Goal: Task Accomplishment & Management: Use online tool/utility

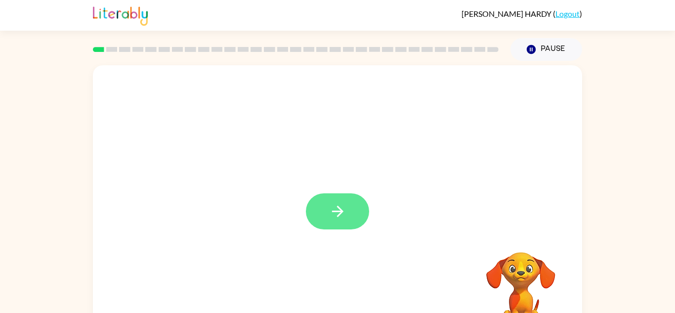
click at [346, 211] on button "button" at bounding box center [337, 211] width 63 height 36
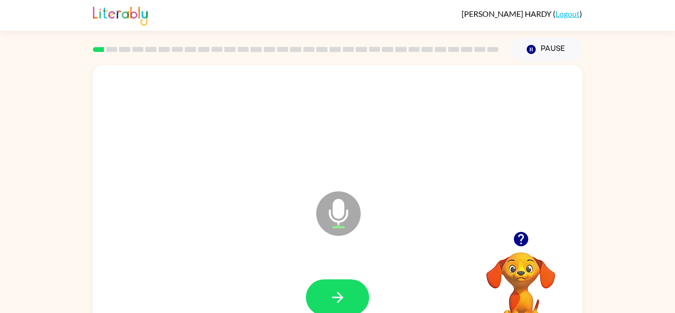
scroll to position [35, 0]
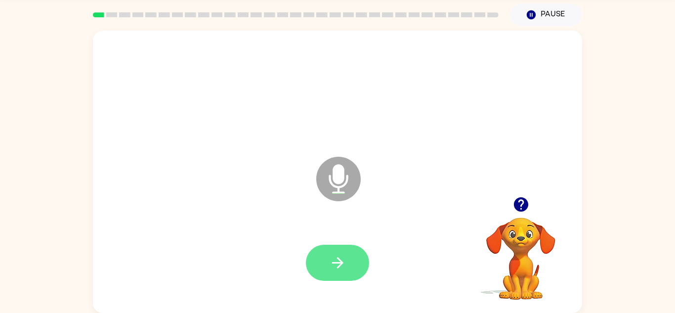
click at [349, 262] on button "button" at bounding box center [337, 263] width 63 height 36
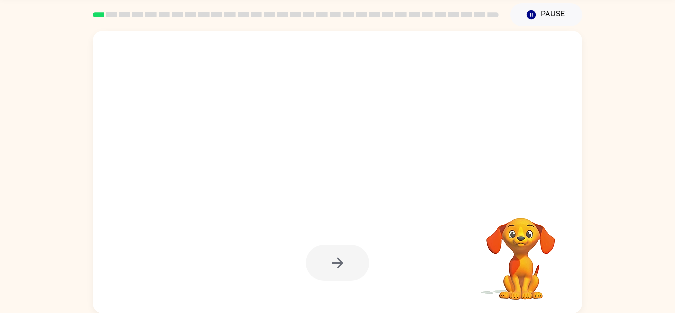
click at [348, 265] on div at bounding box center [337, 263] width 63 height 36
click at [340, 263] on div at bounding box center [337, 263] width 63 height 36
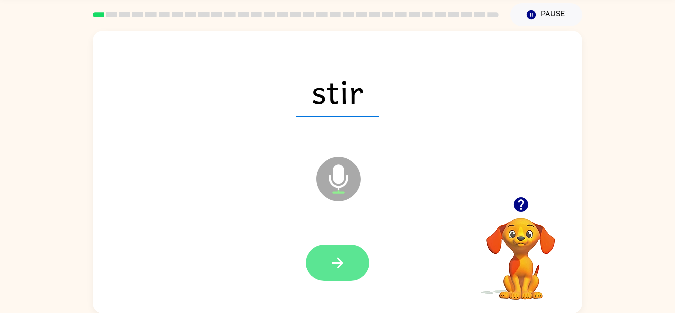
click at [344, 275] on button "button" at bounding box center [337, 263] width 63 height 36
click at [351, 261] on button "button" at bounding box center [337, 263] width 63 height 36
click at [345, 264] on icon "button" at bounding box center [337, 262] width 17 height 17
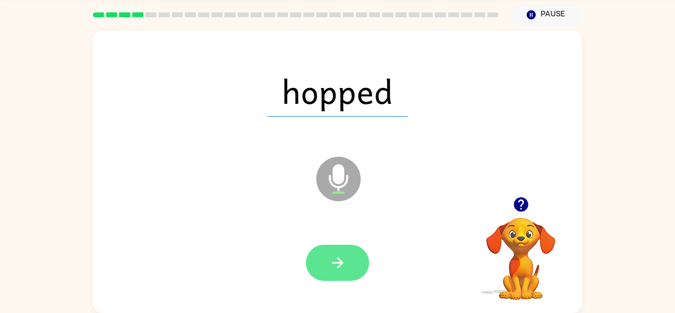
click at [340, 273] on button "button" at bounding box center [337, 263] width 63 height 36
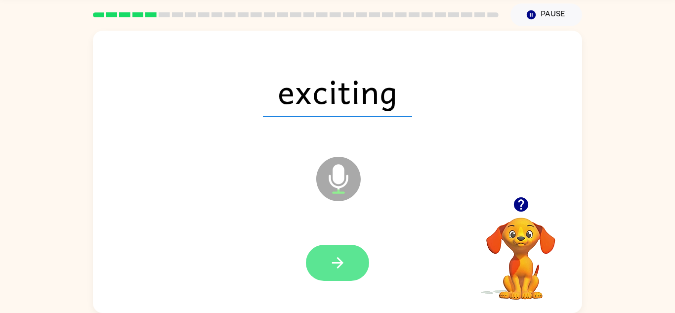
click at [341, 258] on icon "button" at bounding box center [337, 262] width 17 height 17
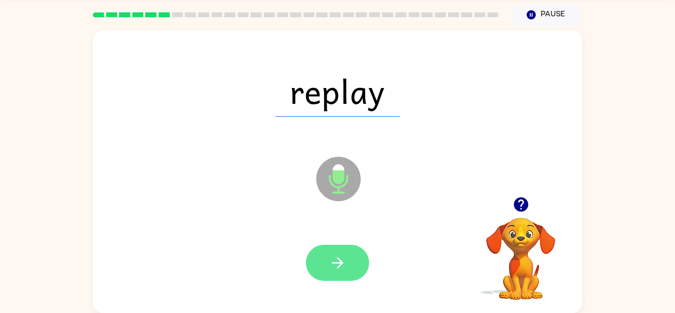
click at [340, 259] on icon "button" at bounding box center [337, 262] width 17 height 17
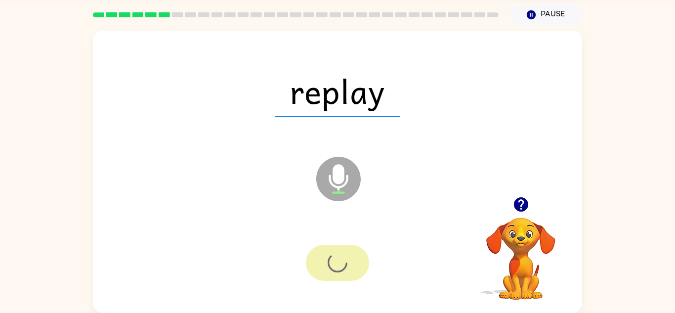
click at [335, 257] on div at bounding box center [337, 263] width 63 height 36
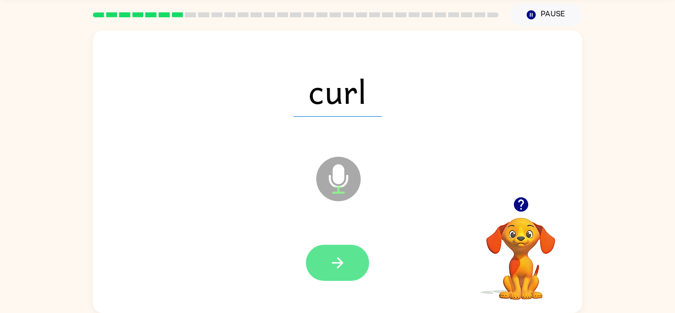
click at [358, 247] on button "button" at bounding box center [337, 263] width 63 height 36
click at [346, 260] on icon "button" at bounding box center [337, 262] width 17 height 17
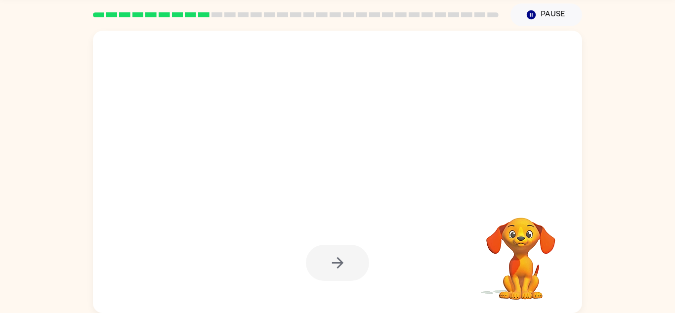
click at [351, 273] on div at bounding box center [337, 263] width 63 height 36
click at [458, 240] on div at bounding box center [338, 262] width 470 height 81
click at [340, 259] on div at bounding box center [337, 263] width 63 height 36
click at [520, 263] on video "Your browser must support playing .mp4 files to use Literably. Please try using…" at bounding box center [521, 251] width 99 height 99
click at [352, 265] on div at bounding box center [337, 263] width 63 height 36
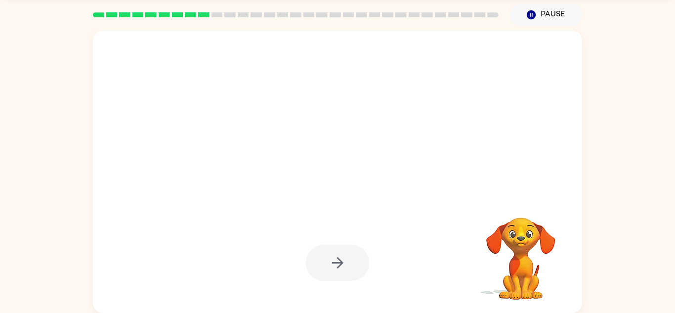
click at [345, 261] on div at bounding box center [337, 263] width 63 height 36
click at [347, 265] on div at bounding box center [337, 263] width 63 height 36
click at [345, 241] on div at bounding box center [338, 262] width 470 height 81
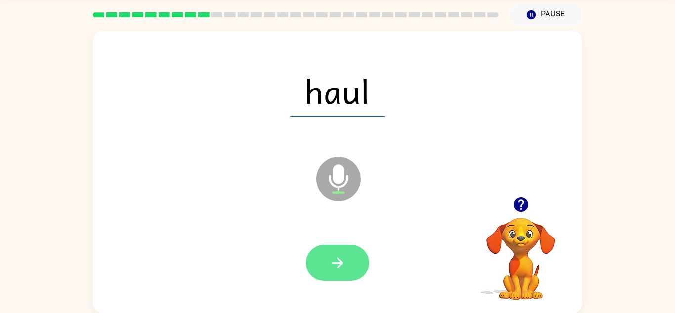
click at [348, 264] on button "button" at bounding box center [337, 263] width 63 height 36
click at [344, 266] on icon "button" at bounding box center [337, 262] width 17 height 17
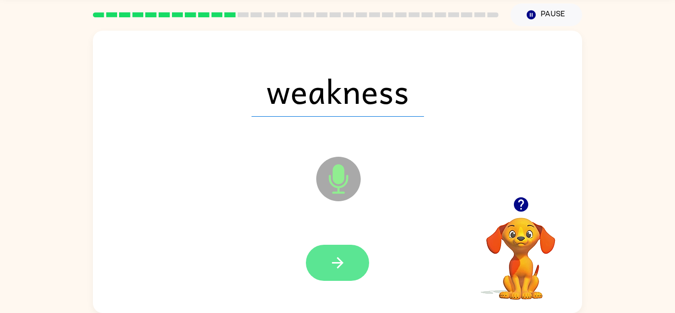
click at [339, 249] on button "button" at bounding box center [337, 263] width 63 height 36
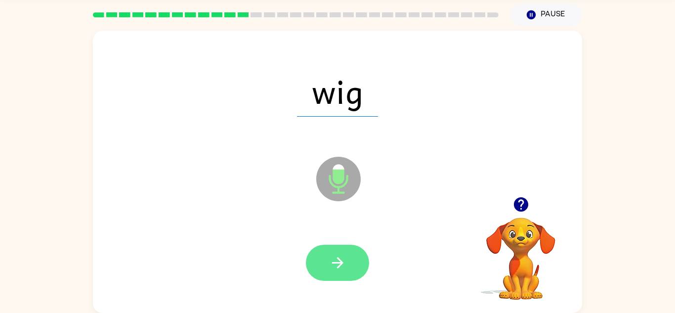
click at [338, 271] on icon "button" at bounding box center [337, 262] width 17 height 17
click at [338, 264] on icon "button" at bounding box center [337, 262] width 17 height 17
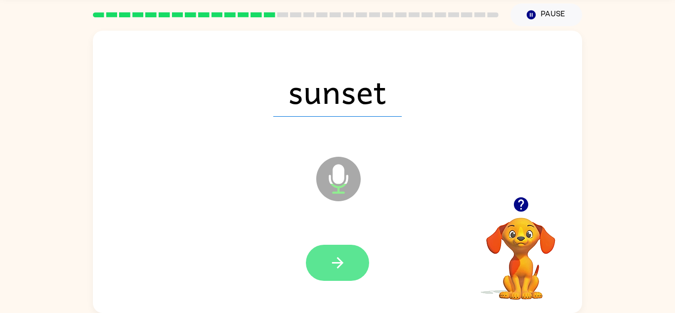
click at [336, 258] on icon "button" at bounding box center [337, 262] width 17 height 17
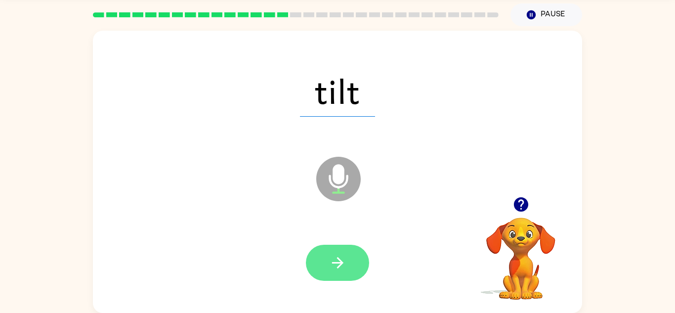
click at [339, 258] on icon "button" at bounding box center [337, 262] width 17 height 17
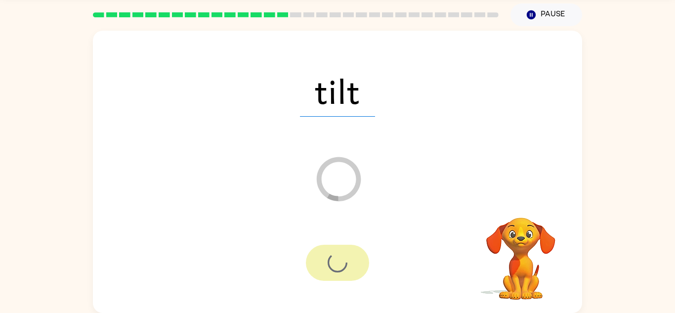
click at [329, 194] on icon at bounding box center [339, 179] width 44 height 44
click at [328, 224] on div at bounding box center [338, 262] width 470 height 81
click at [522, 271] on video "Your browser must support playing .mp4 files to use Literably. Please try using…" at bounding box center [521, 251] width 99 height 99
click at [337, 248] on div at bounding box center [337, 263] width 63 height 36
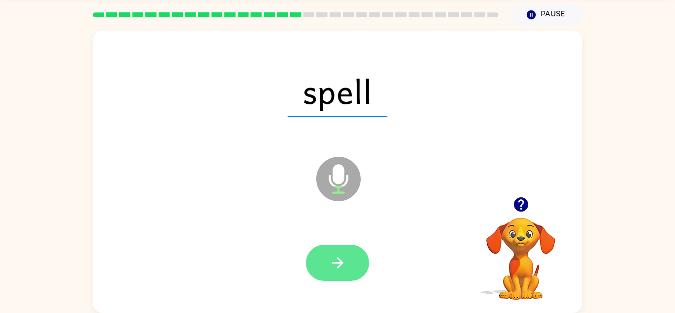
click at [348, 255] on button "button" at bounding box center [337, 263] width 63 height 36
click at [353, 257] on button "button" at bounding box center [337, 263] width 63 height 36
click at [338, 262] on icon "button" at bounding box center [337, 262] width 11 height 11
click at [337, 255] on icon "button" at bounding box center [337, 262] width 17 height 17
click at [342, 257] on icon "button" at bounding box center [337, 262] width 17 height 17
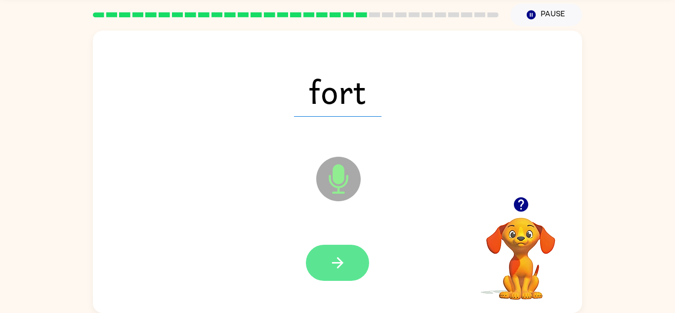
click at [339, 255] on icon "button" at bounding box center [337, 262] width 17 height 17
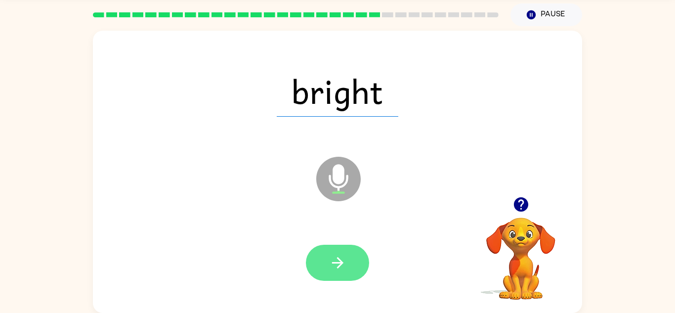
click at [341, 258] on icon "button" at bounding box center [337, 262] width 17 height 17
click at [351, 263] on button "button" at bounding box center [337, 263] width 63 height 36
click at [342, 263] on icon "button" at bounding box center [337, 262] width 11 height 11
click at [350, 260] on button "button" at bounding box center [337, 263] width 63 height 36
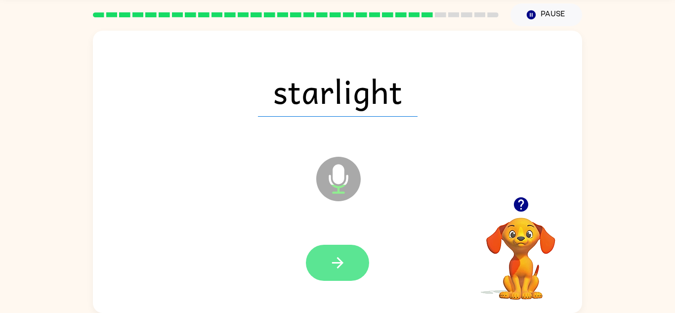
click at [344, 268] on icon "button" at bounding box center [337, 262] width 17 height 17
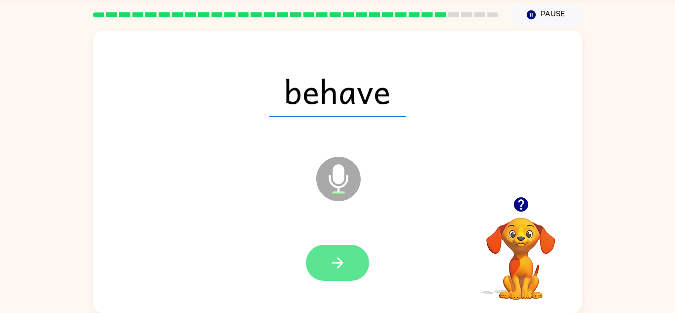
click at [339, 268] on icon "button" at bounding box center [337, 262] width 17 height 17
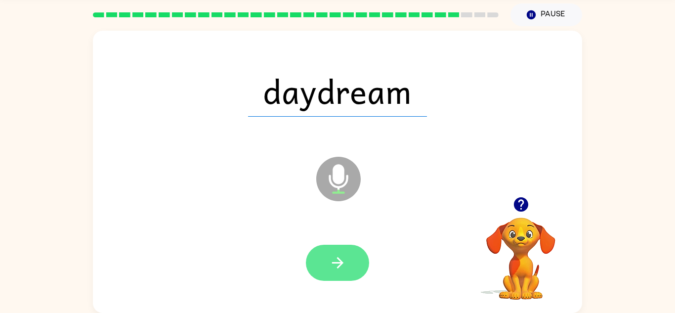
click at [346, 260] on button "button" at bounding box center [337, 263] width 63 height 36
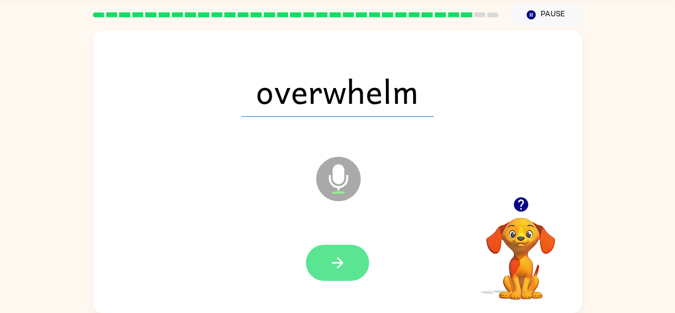
click at [344, 252] on button "button" at bounding box center [337, 263] width 63 height 36
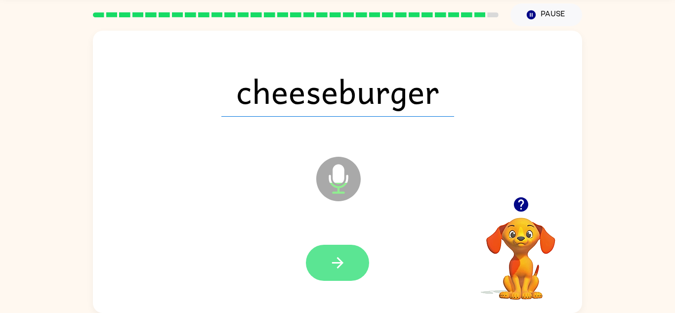
click at [335, 245] on button "button" at bounding box center [337, 263] width 63 height 36
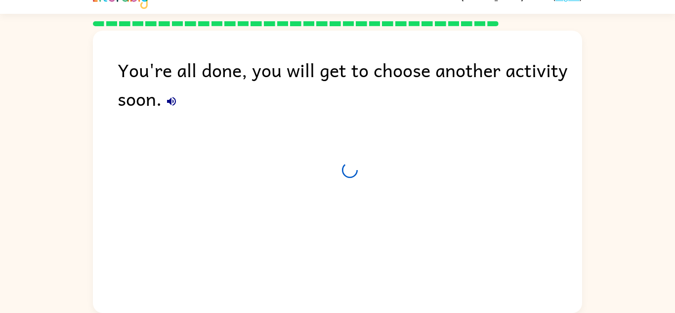
scroll to position [17, 0]
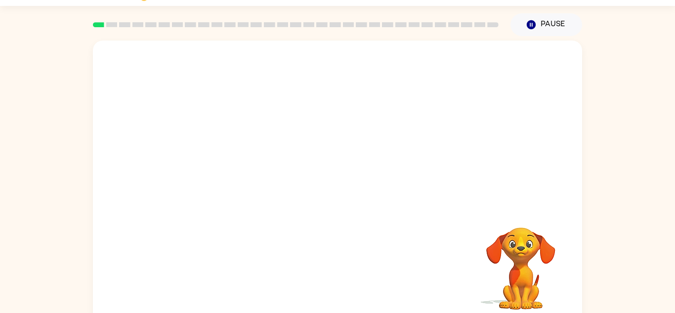
scroll to position [26, 0]
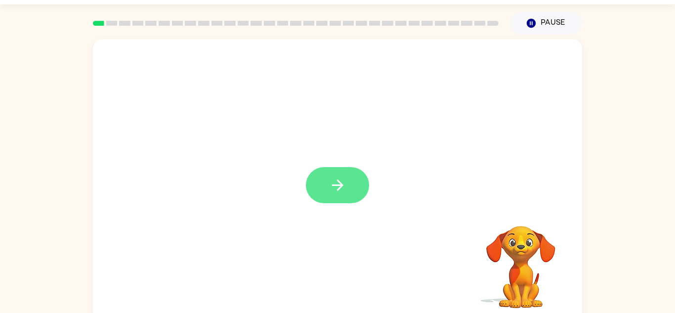
click at [351, 201] on button "button" at bounding box center [337, 185] width 63 height 36
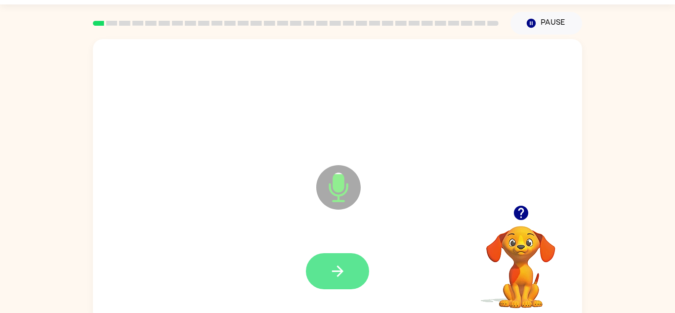
click at [343, 273] on icon "button" at bounding box center [337, 270] width 17 height 17
click at [345, 268] on icon "button" at bounding box center [337, 270] width 17 height 17
click at [342, 275] on icon "button" at bounding box center [337, 270] width 17 height 17
click at [345, 258] on button "button" at bounding box center [337, 271] width 63 height 36
click at [352, 253] on button "button" at bounding box center [337, 271] width 63 height 36
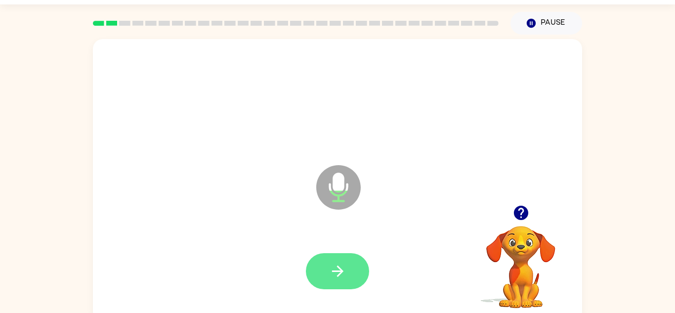
click at [350, 272] on button "button" at bounding box center [337, 271] width 63 height 36
click at [346, 268] on button "button" at bounding box center [337, 271] width 63 height 36
click at [347, 275] on button "button" at bounding box center [337, 271] width 63 height 36
click at [348, 266] on button "button" at bounding box center [337, 271] width 63 height 36
click at [332, 278] on icon "button" at bounding box center [337, 270] width 17 height 17
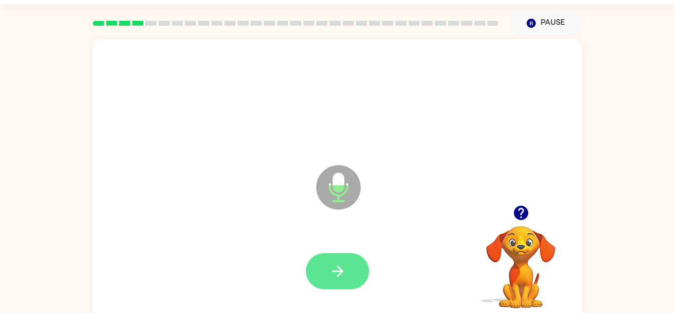
click at [342, 253] on button "button" at bounding box center [337, 271] width 63 height 36
click at [338, 278] on icon "button" at bounding box center [337, 270] width 17 height 17
click at [345, 257] on button "button" at bounding box center [337, 271] width 63 height 36
click at [349, 265] on button "button" at bounding box center [337, 271] width 63 height 36
click at [350, 271] on button "button" at bounding box center [337, 271] width 63 height 36
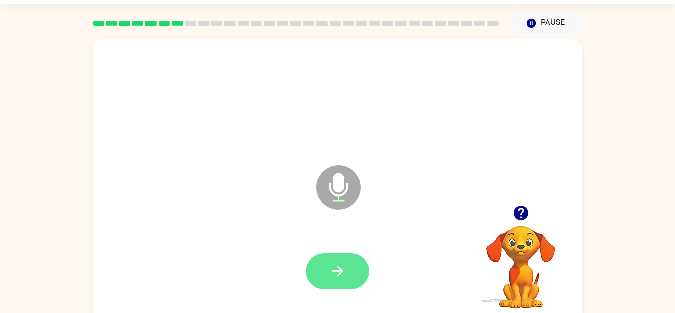
click at [335, 269] on icon "button" at bounding box center [337, 270] width 17 height 17
click at [345, 276] on icon "button" at bounding box center [337, 270] width 17 height 17
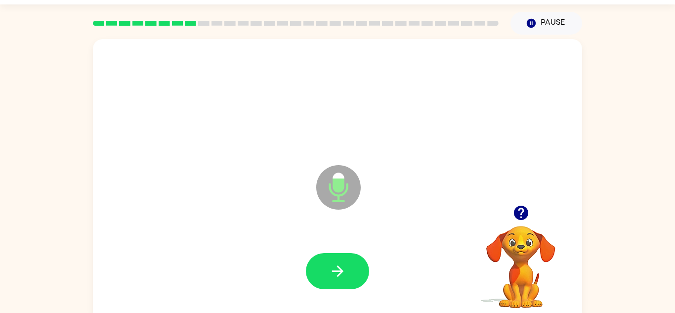
scroll to position [23, 0]
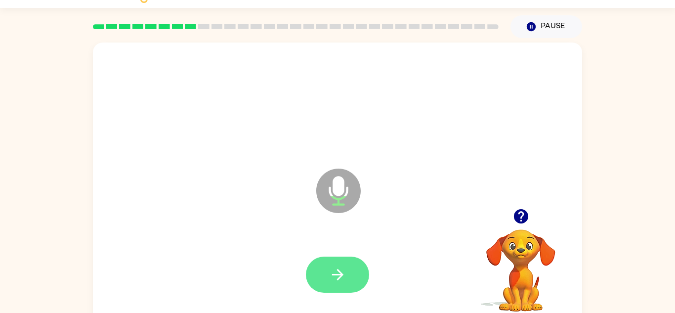
click at [342, 286] on button "button" at bounding box center [337, 275] width 63 height 36
click at [348, 271] on button "button" at bounding box center [337, 275] width 63 height 36
click at [348, 272] on button "button" at bounding box center [337, 275] width 63 height 36
click at [336, 281] on icon "button" at bounding box center [337, 274] width 17 height 17
click at [348, 276] on button "button" at bounding box center [337, 275] width 63 height 36
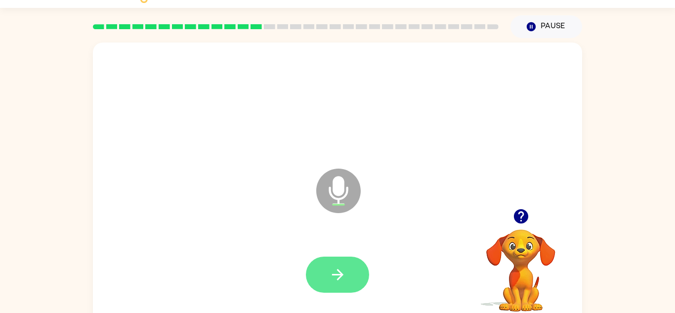
click at [338, 261] on button "button" at bounding box center [337, 275] width 63 height 36
click at [346, 273] on icon "button" at bounding box center [337, 274] width 17 height 17
click at [343, 276] on icon "button" at bounding box center [337, 274] width 17 height 17
click at [358, 258] on button "button" at bounding box center [337, 275] width 63 height 36
click at [352, 276] on button "button" at bounding box center [337, 275] width 63 height 36
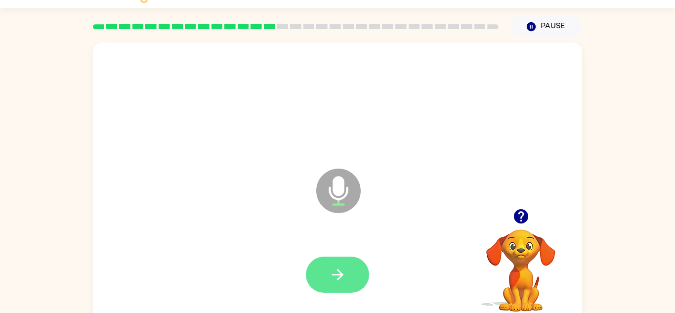
click at [342, 284] on button "button" at bounding box center [337, 275] width 63 height 36
click at [356, 282] on button "button" at bounding box center [337, 275] width 63 height 36
click at [323, 271] on button "button" at bounding box center [337, 275] width 63 height 36
click at [344, 269] on icon "button" at bounding box center [337, 274] width 17 height 17
click at [336, 282] on icon "button" at bounding box center [337, 274] width 17 height 17
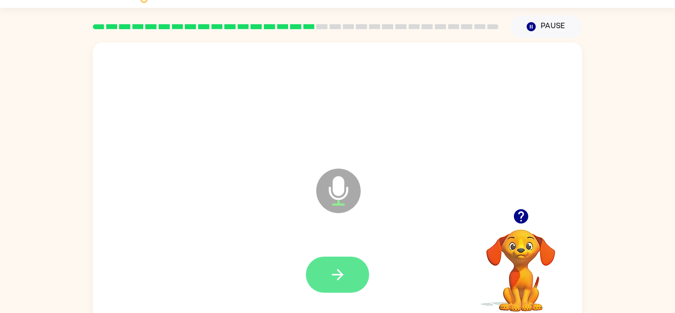
click at [342, 276] on icon "button" at bounding box center [337, 274] width 17 height 17
click at [348, 274] on button "button" at bounding box center [337, 275] width 63 height 36
click at [334, 281] on icon "button" at bounding box center [337, 274] width 17 height 17
click at [348, 278] on button "button" at bounding box center [337, 275] width 63 height 36
click at [331, 265] on button "button" at bounding box center [337, 275] width 63 height 36
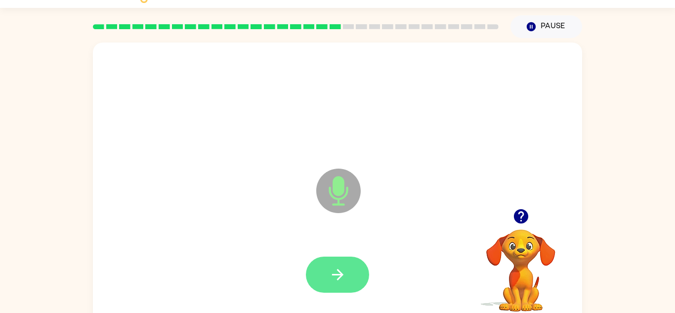
click at [341, 270] on icon "button" at bounding box center [337, 274] width 17 height 17
click at [348, 274] on button "button" at bounding box center [337, 275] width 63 height 36
click at [341, 284] on button "button" at bounding box center [337, 275] width 63 height 36
click at [343, 265] on button "button" at bounding box center [337, 275] width 63 height 36
click at [345, 278] on icon "button" at bounding box center [337, 274] width 17 height 17
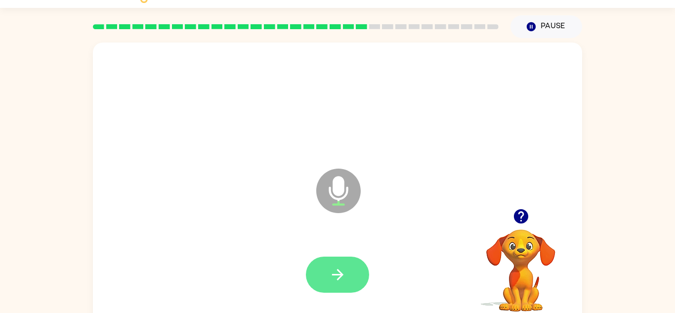
click at [346, 274] on button "button" at bounding box center [337, 275] width 63 height 36
click at [348, 266] on button "button" at bounding box center [337, 275] width 63 height 36
click at [337, 268] on icon "button" at bounding box center [337, 274] width 17 height 17
click at [348, 283] on button "button" at bounding box center [337, 275] width 63 height 36
click at [335, 276] on icon "button" at bounding box center [337, 274] width 17 height 17
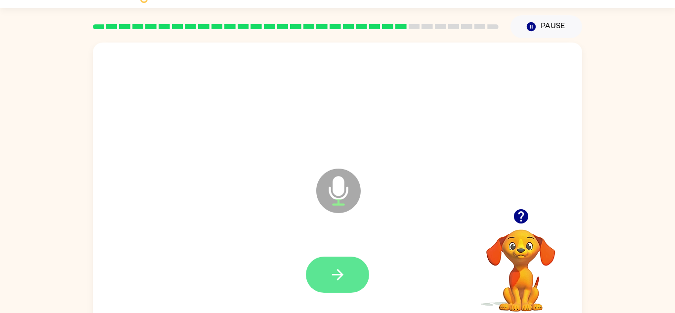
click at [344, 270] on icon "button" at bounding box center [337, 274] width 17 height 17
click at [348, 276] on button "button" at bounding box center [337, 275] width 63 height 36
click at [332, 273] on icon "button" at bounding box center [337, 274] width 17 height 17
click at [345, 275] on icon "button" at bounding box center [337, 274] width 17 height 17
click at [348, 270] on button "button" at bounding box center [337, 275] width 63 height 36
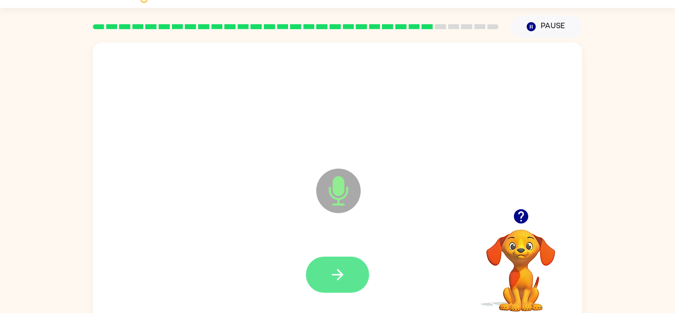
click at [332, 261] on button "button" at bounding box center [337, 275] width 63 height 36
click at [343, 282] on icon "button" at bounding box center [337, 274] width 17 height 17
click at [344, 272] on icon "button" at bounding box center [337, 274] width 17 height 17
click at [342, 259] on button "button" at bounding box center [337, 275] width 63 height 36
click at [344, 260] on button "button" at bounding box center [337, 275] width 63 height 36
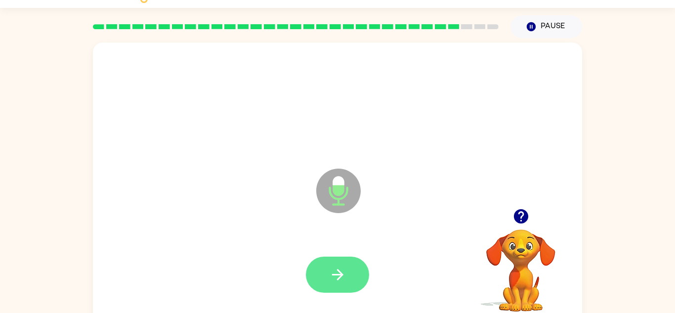
click at [334, 278] on icon "button" at bounding box center [337, 274] width 17 height 17
click at [336, 283] on icon "button" at bounding box center [337, 274] width 17 height 17
click at [339, 274] on icon "button" at bounding box center [337, 274] width 11 height 11
click at [338, 273] on icon "button" at bounding box center [337, 274] width 17 height 17
click at [340, 274] on icon "button" at bounding box center [337, 274] width 11 height 11
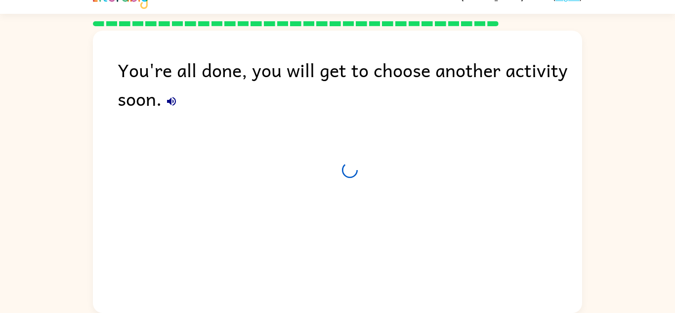
scroll to position [17, 0]
